Goal: Transaction & Acquisition: Purchase product/service

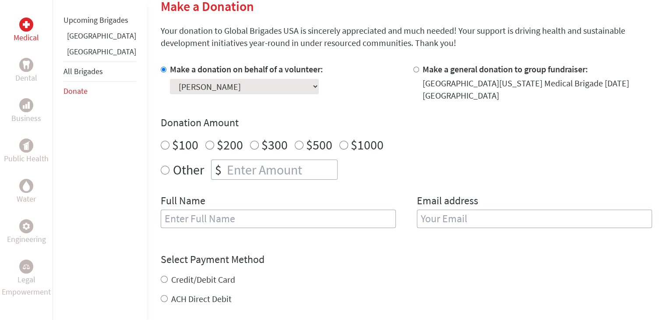
scroll to position [219, 0]
click at [161, 172] on input "Other" at bounding box center [165, 170] width 9 height 9
radio input "true"
click at [225, 170] on input "number" at bounding box center [281, 170] width 112 height 19
type input "2250"
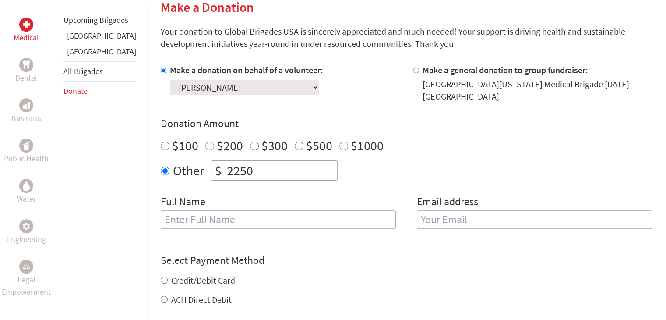
click at [229, 221] on input "text" at bounding box center [278, 219] width 235 height 18
type input "[PERSON_NAME]"
type input "[EMAIL_ADDRESS][DOMAIN_NAME]"
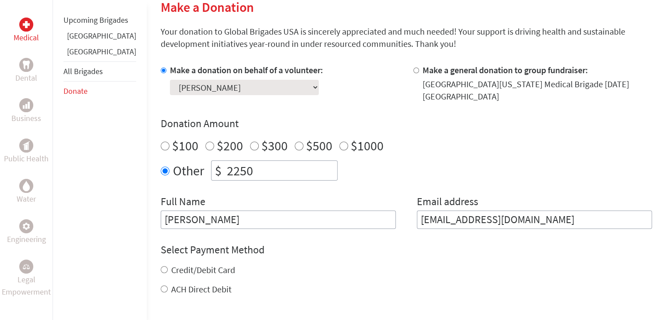
click at [161, 298] on form "Make a donation on behalf of a volunteer: Select a volunteer... [PERSON_NAME] […" at bounding box center [406, 232] width 491 height 337
click at [161, 289] on input "ACH Direct Debit" at bounding box center [164, 288] width 7 height 7
radio input "true"
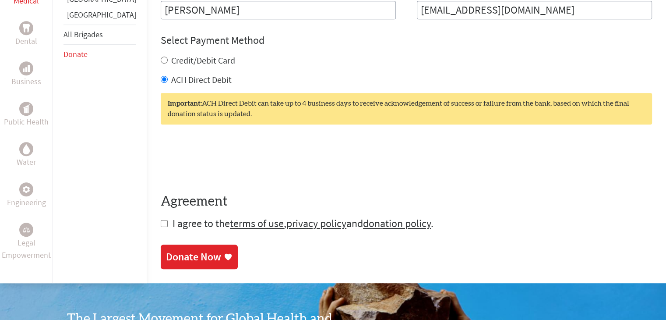
scroll to position [438, 0]
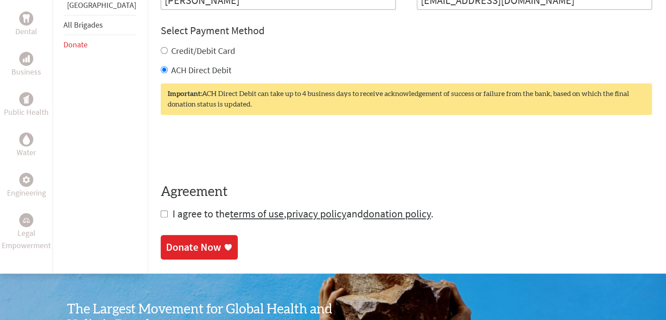
click at [161, 216] on input "checkbox" at bounding box center [164, 213] width 7 height 7
checkbox input "true"
click at [169, 249] on div "Donate Now" at bounding box center [193, 248] width 55 height 14
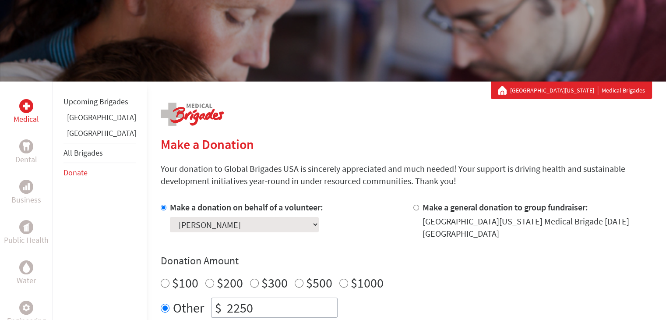
scroll to position [88, 0]
